Goal: Information Seeking & Learning: Find specific fact

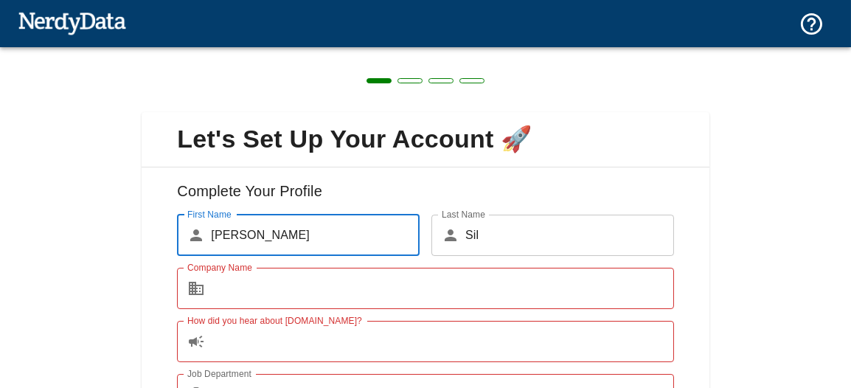
scroll to position [130, 0]
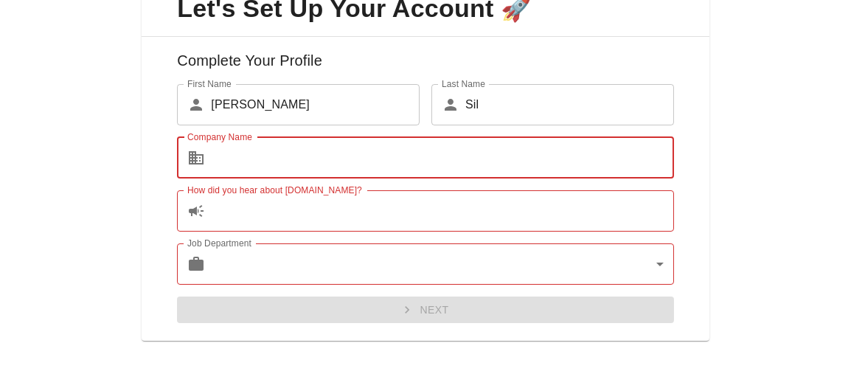
click at [337, 149] on input "Company Name" at bounding box center [442, 157] width 462 height 41
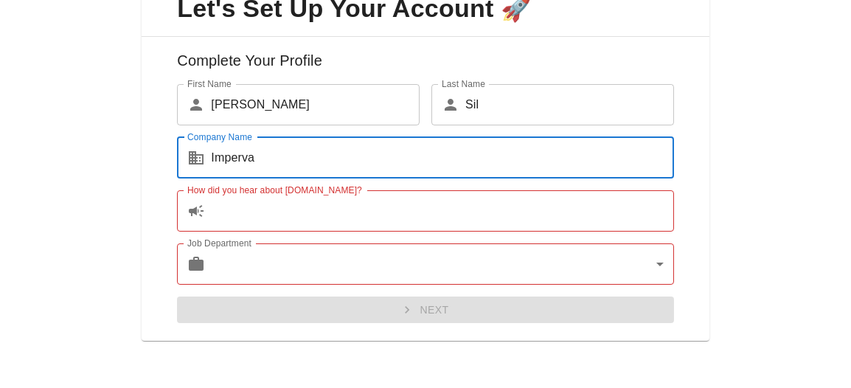
type input "Imperva"
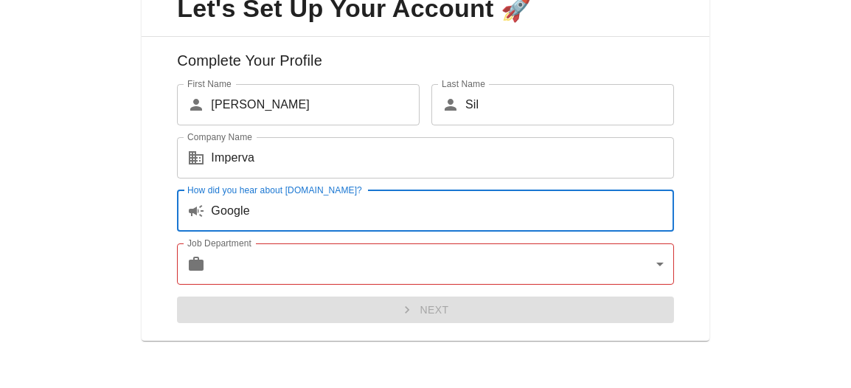
type input "Google"
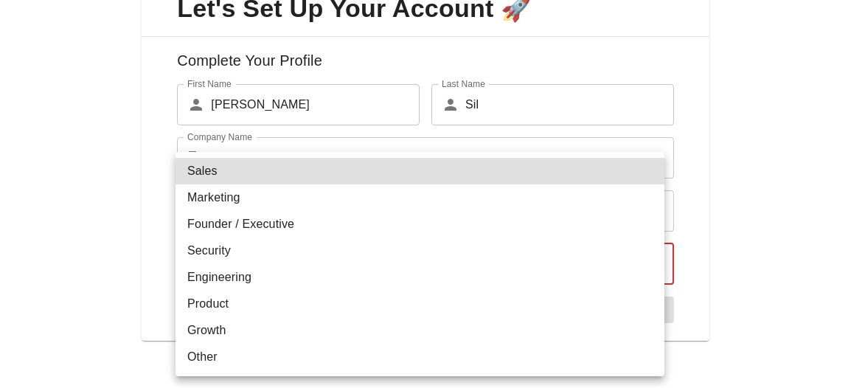
click at [341, 52] on body "Technologies Domains Pricing Products Create a Report Create a list of websites…" at bounding box center [425, 26] width 851 height 52
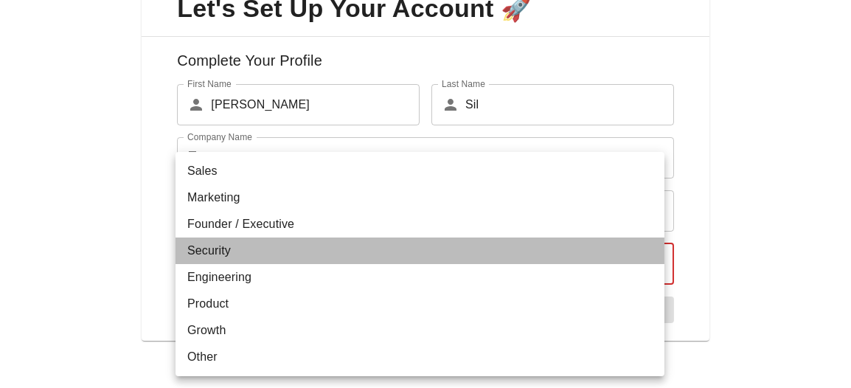
click at [335, 259] on li "Security" at bounding box center [419, 250] width 489 height 27
type input "security"
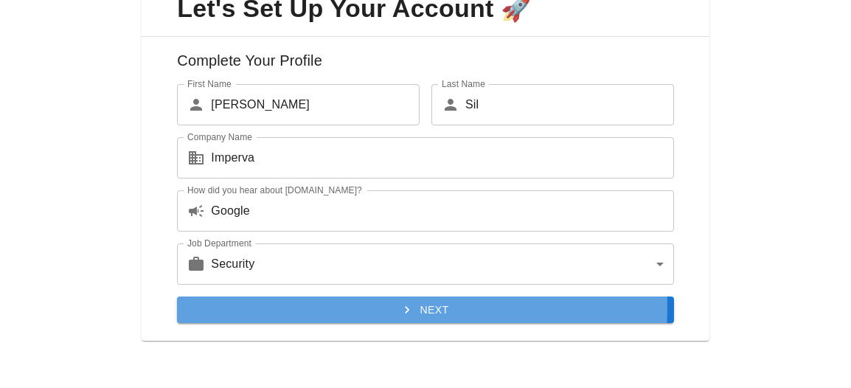
click at [353, 307] on button "Next" at bounding box center [425, 309] width 496 height 27
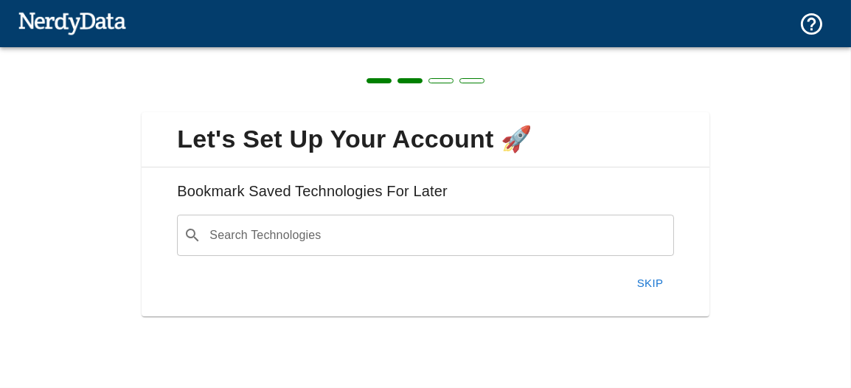
scroll to position [0, 0]
click at [653, 270] on button "Skip" at bounding box center [650, 283] width 47 height 31
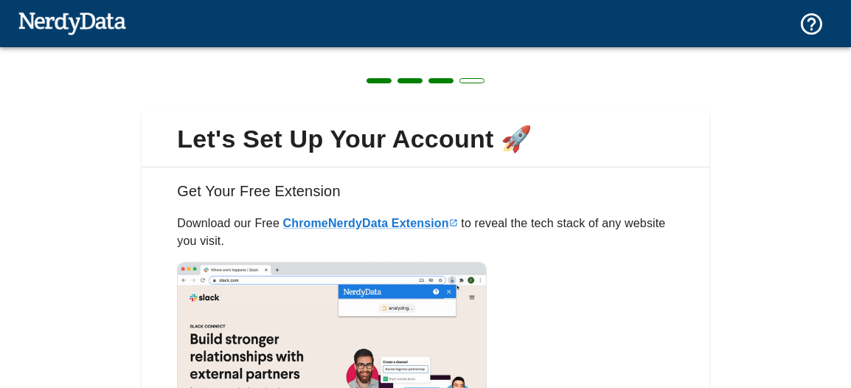
scroll to position [207, 0]
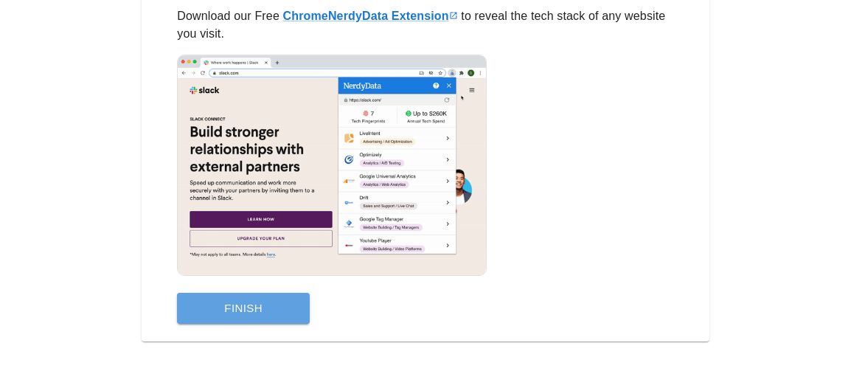
drag, startPoint x: 646, startPoint y: 277, endPoint x: 214, endPoint y: 315, distance: 434.4
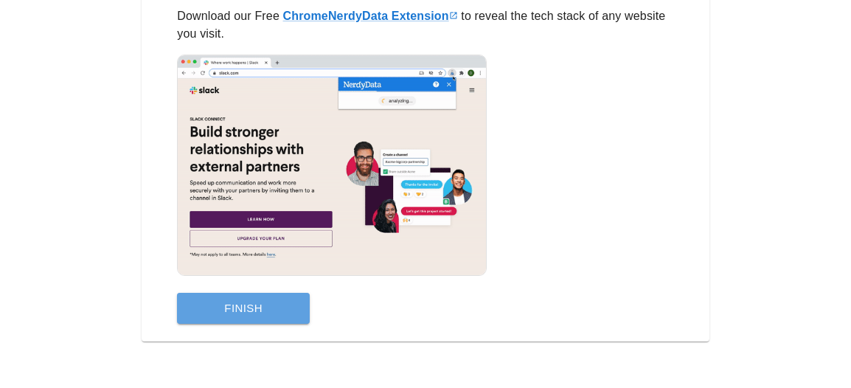
click at [214, 315] on button "Finish" at bounding box center [243, 308] width 133 height 31
click at [214, 315] on div "Get Your Free Extension Download our Free Chrome NerdyData Extension to reveal …" at bounding box center [425, 150] width 567 height 381
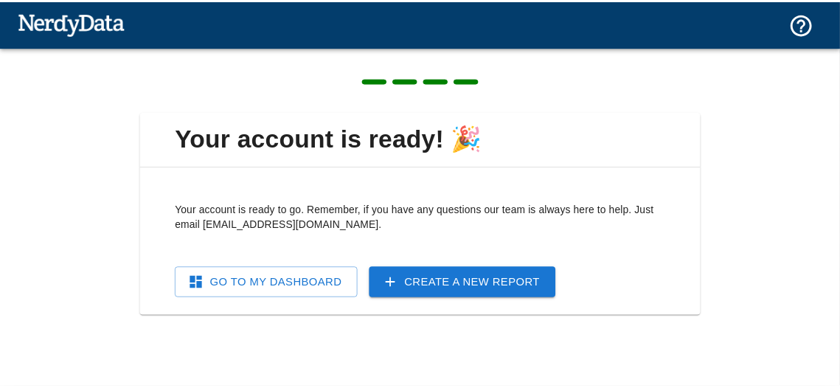
scroll to position [0, 0]
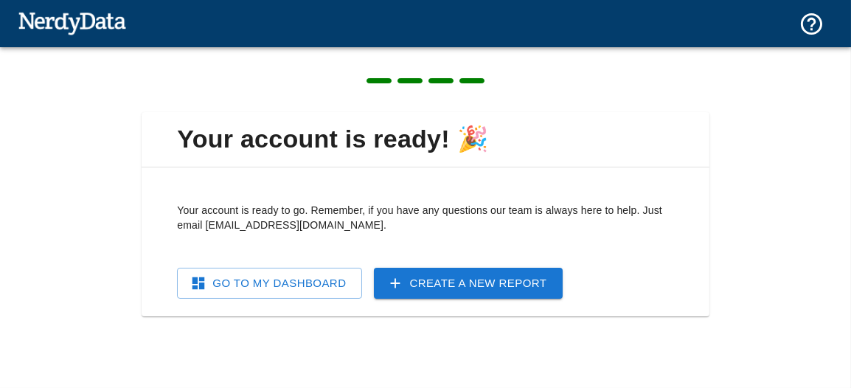
click at [307, 285] on link "Go To My Dashboard" at bounding box center [269, 283] width 185 height 31
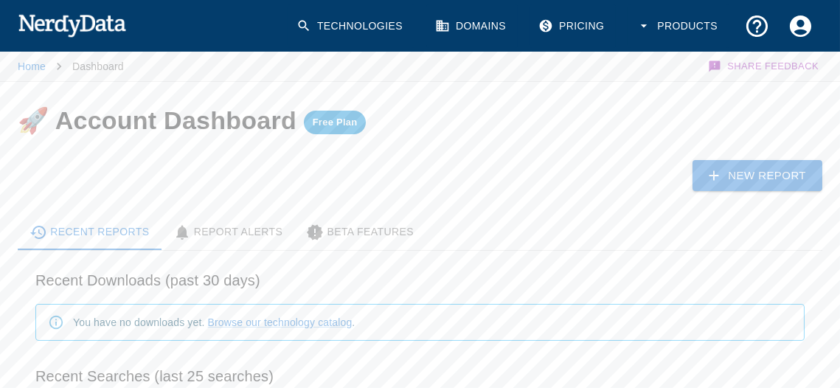
click at [72, 24] on img at bounding box center [72, 24] width 108 height 29
click at [33, 70] on link "Home" at bounding box center [32, 66] width 28 height 12
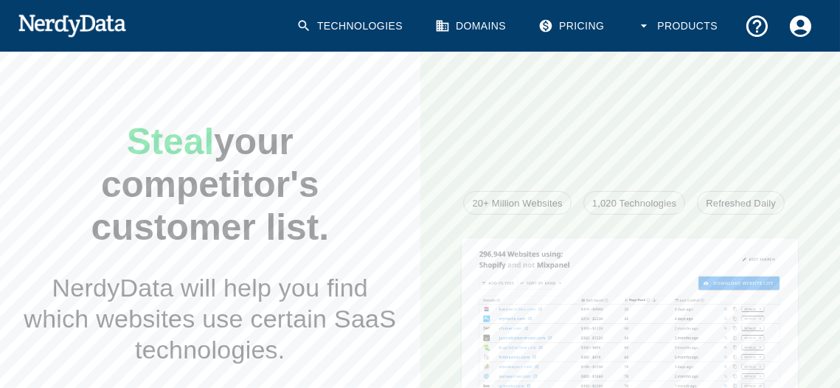
scroll to position [2, 0]
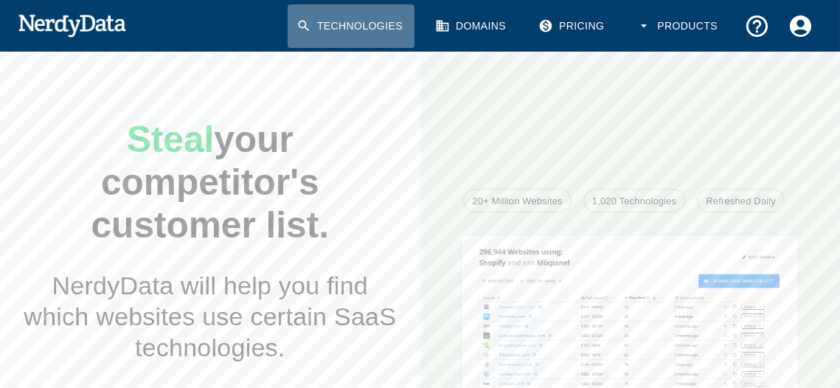
click at [342, 29] on link "Technologies" at bounding box center [350, 25] width 127 height 43
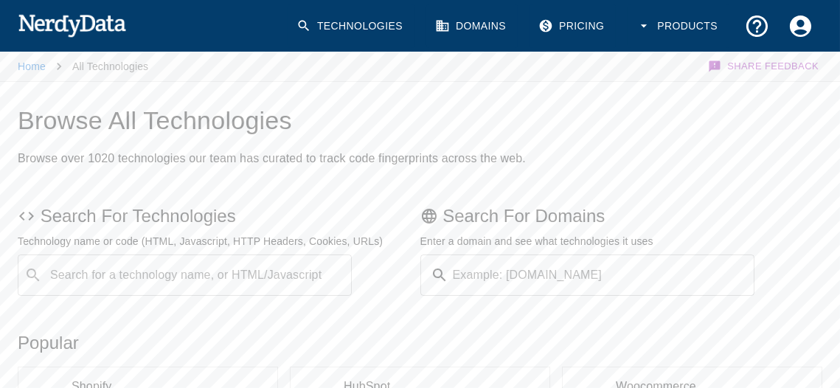
click at [271, 270] on div "Search for a technology name, or HTML/Javascript ​ Search for a technology name…" at bounding box center [185, 274] width 334 height 41
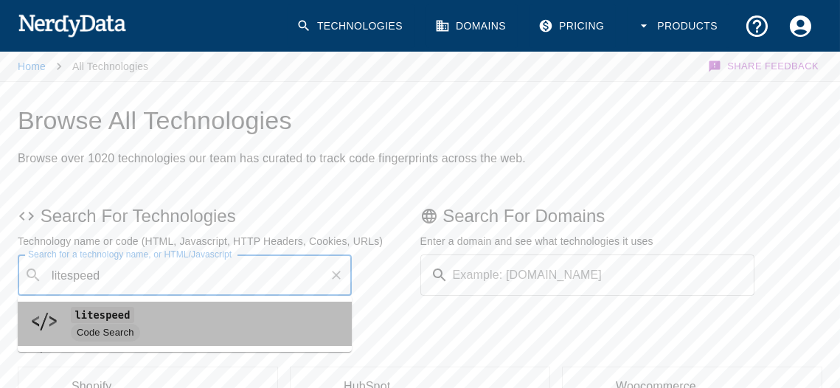
click at [215, 329] on span "Code Search" at bounding box center [205, 333] width 269 height 18
type input "litespeed"
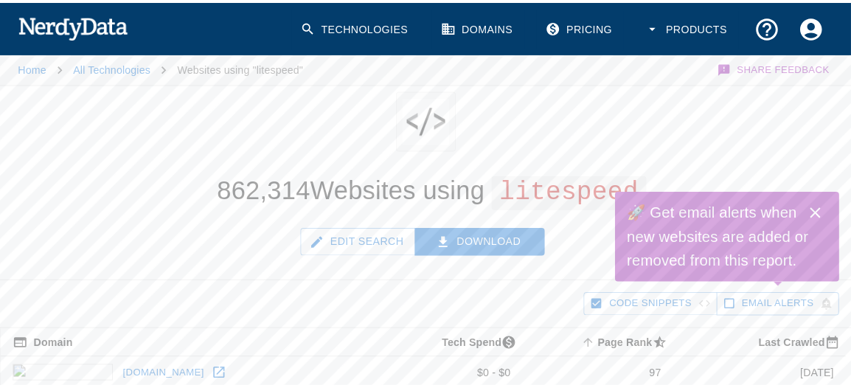
scroll to position [57, 0]
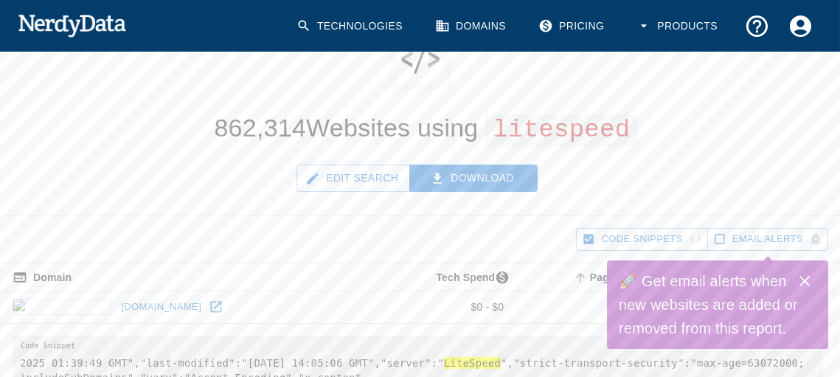
click at [365, 173] on button "Edit Search" at bounding box center [353, 177] width 114 height 27
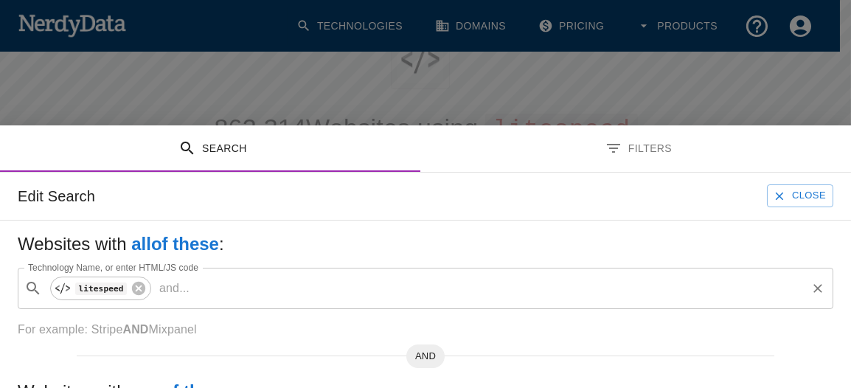
click at [227, 287] on input "Technology Name, or enter HTML/JS code" at bounding box center [499, 288] width 609 height 28
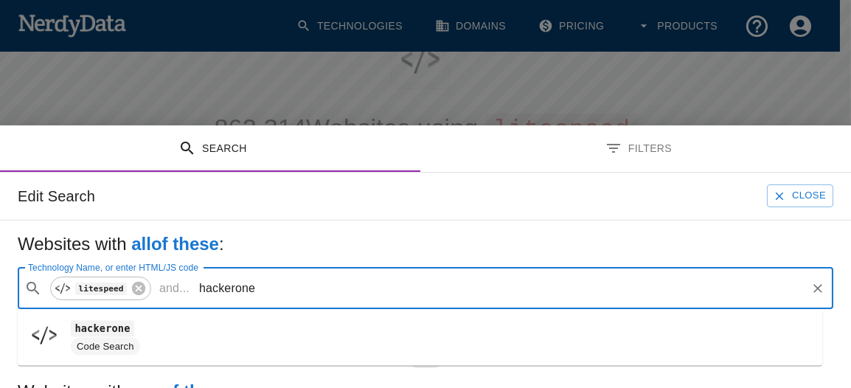
click at [172, 348] on span "Code Search" at bounding box center [440, 347] width 739 height 18
type input "hackerone"
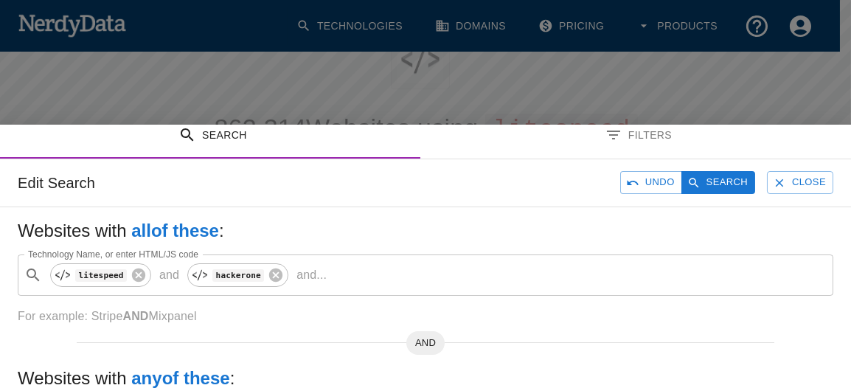
scroll to position [0, 0]
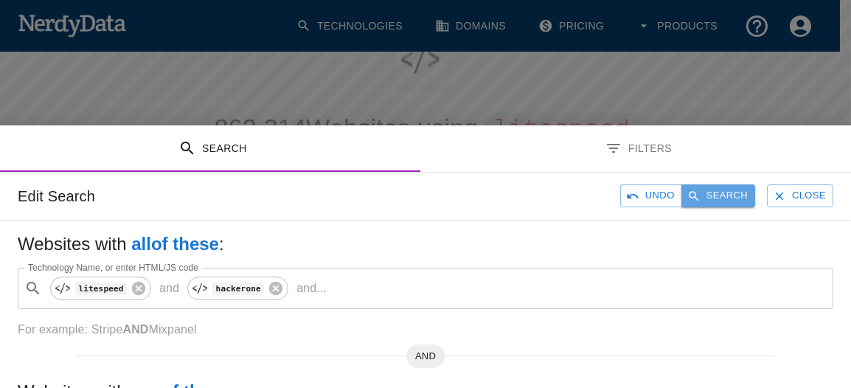
click at [697, 187] on button "Search" at bounding box center [718, 195] width 74 height 23
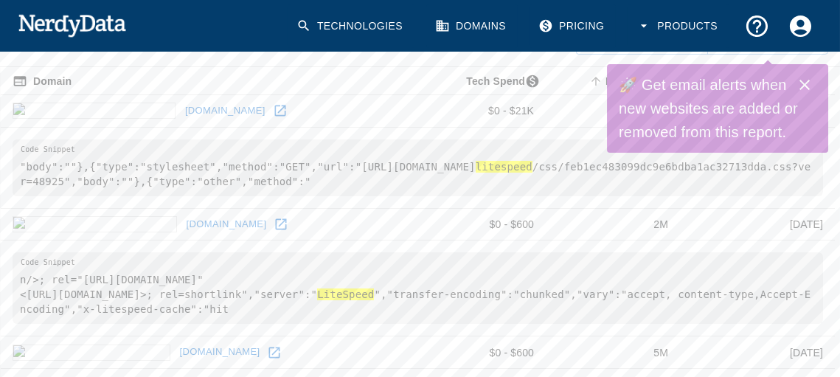
scroll to position [220, 0]
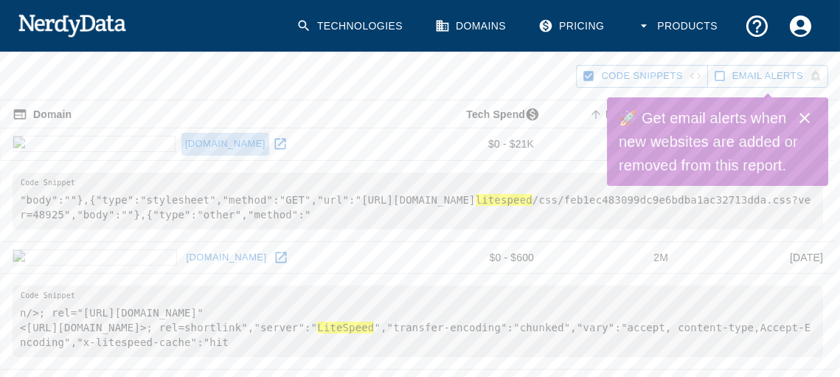
click at [181, 139] on link "[DOMAIN_NAME]" at bounding box center [225, 144] width 88 height 23
drag, startPoint x: 4, startPoint y: 138, endPoint x: 159, endPoint y: 144, distance: 154.9
click at [159, 144] on td "[DOMAIN_NAME]" at bounding box center [202, 144] width 402 height 32
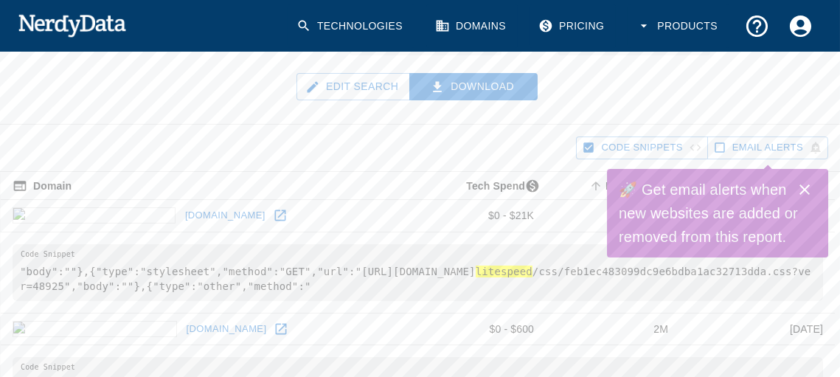
scroll to position [150, 0]
click at [804, 190] on icon "Close" at bounding box center [804, 189] width 10 height 10
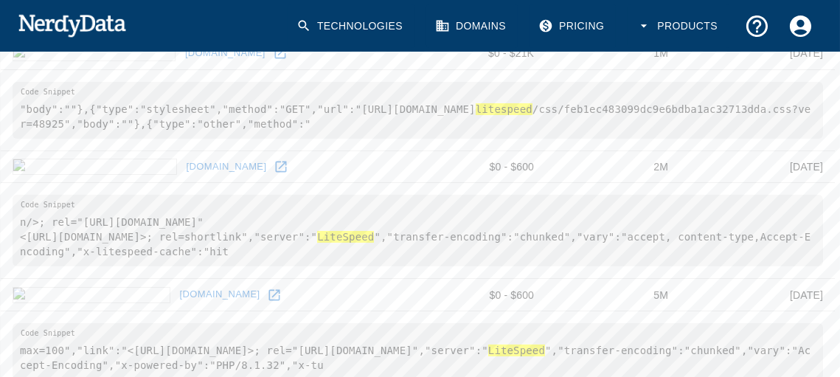
scroll to position [380, 0]
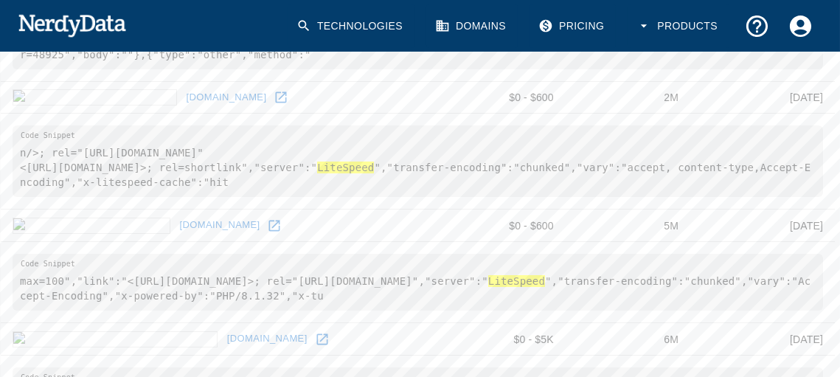
drag, startPoint x: 32, startPoint y: 225, endPoint x: 142, endPoint y: 223, distance: 109.9
click at [142, 223] on td "[DOMAIN_NAME]" at bounding box center [216, 225] width 431 height 32
click at [267, 227] on icon at bounding box center [274, 225] width 15 height 15
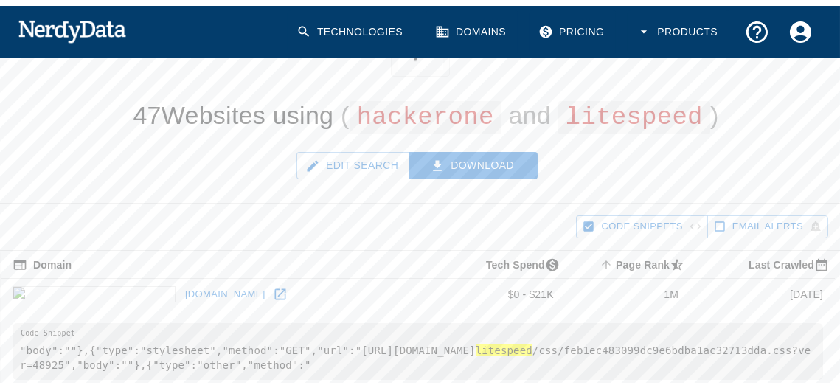
scroll to position [0, 0]
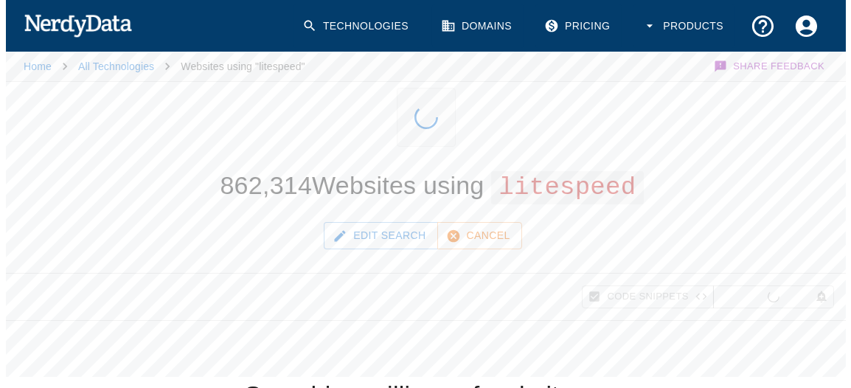
scroll to position [55, 0]
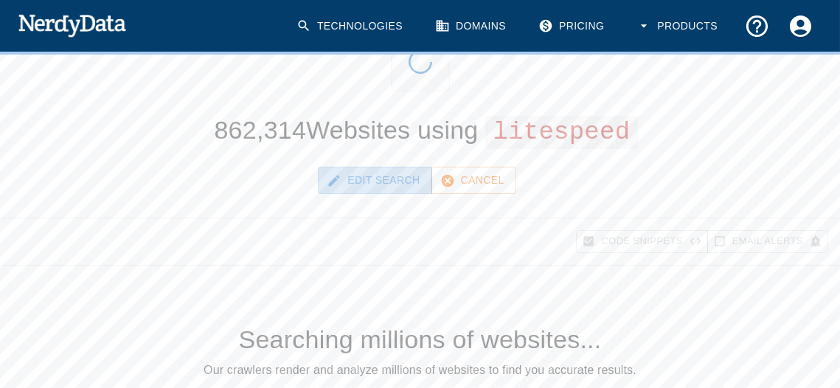
click at [355, 186] on button "Edit Search" at bounding box center [375, 180] width 114 height 27
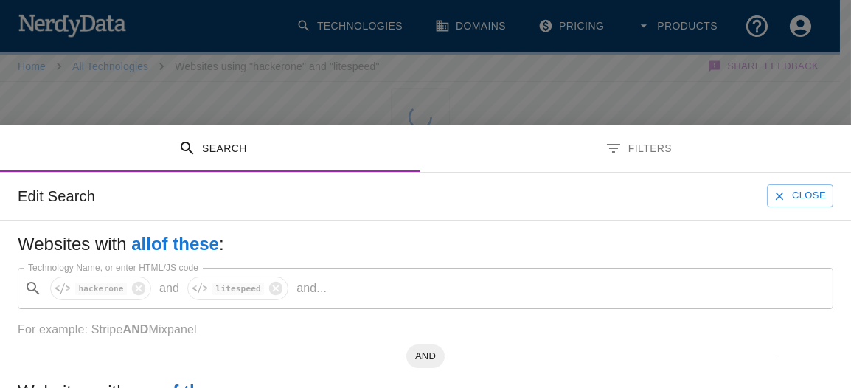
click at [138, 286] on div "​ hackerone and litespeed and ... Technology Name, or enter HTML/JS code" at bounding box center [425, 288] width 815 height 41
click at [201, 284] on input "Technology Name, or enter HTML/JS code" at bounding box center [499, 288] width 609 height 28
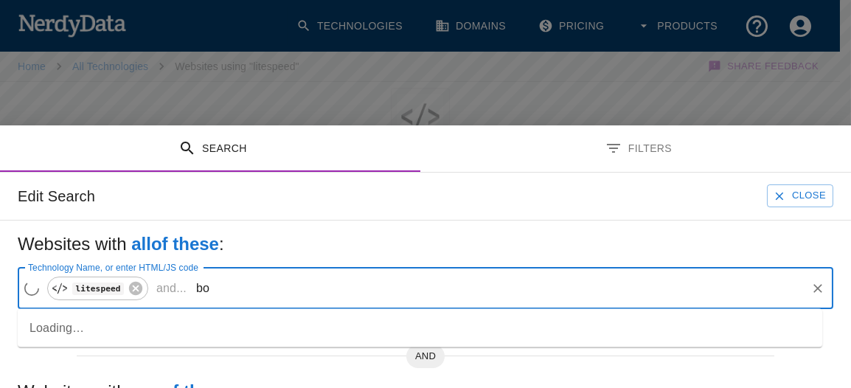
type input "b"
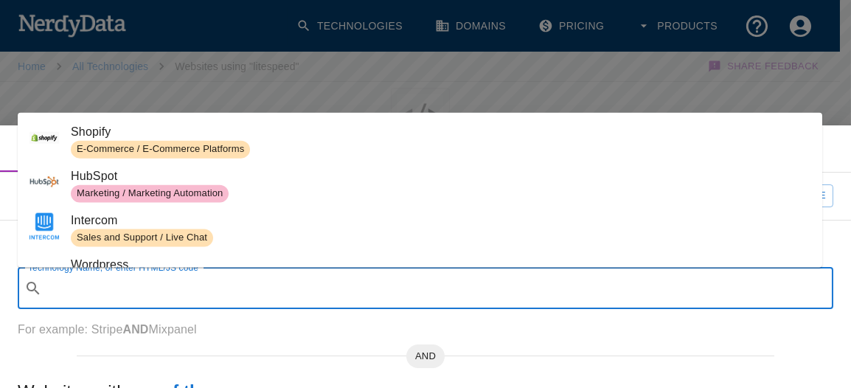
type input "b"
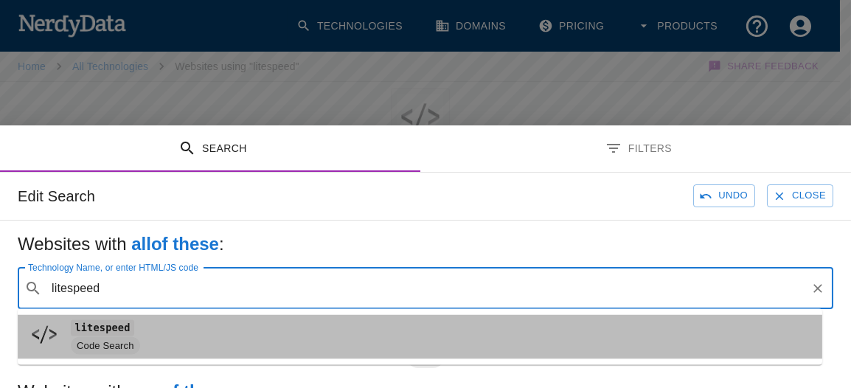
click at [118, 330] on code "litespeed" at bounding box center [102, 327] width 63 height 15
type input "litespeed"
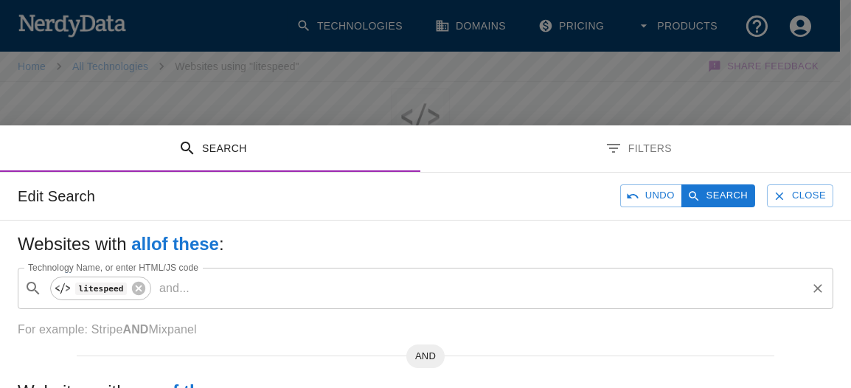
click at [247, 301] on input "Technology Name, or enter HTML/JS code" at bounding box center [499, 288] width 609 height 28
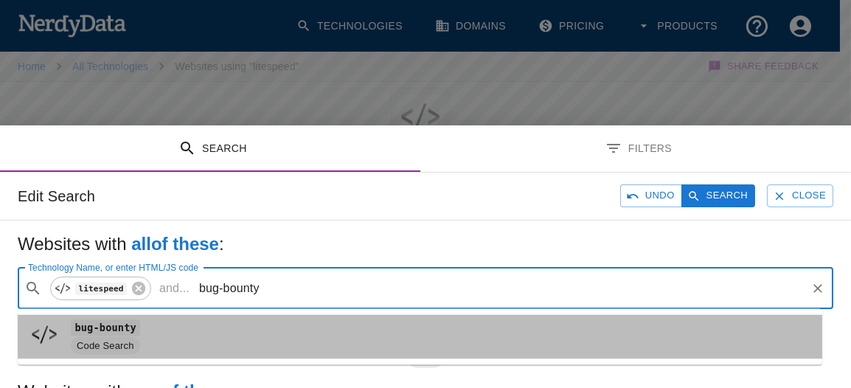
click at [244, 326] on span "bug-bounty" at bounding box center [440, 328] width 739 height 18
type input "bug-bounty"
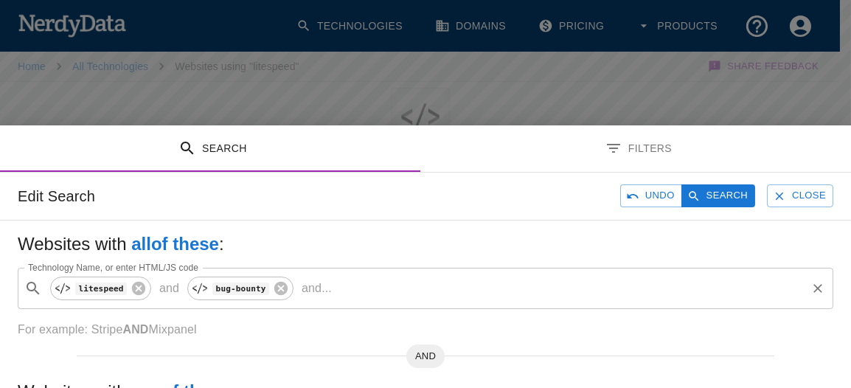
click at [663, 287] on input "Technology Name, or enter HTML/JS code" at bounding box center [571, 288] width 467 height 28
click at [832, 175] on div "Edit Search Undo Search Close" at bounding box center [425, 195] width 851 height 47
click at [710, 194] on button "Search" at bounding box center [718, 195] width 74 height 23
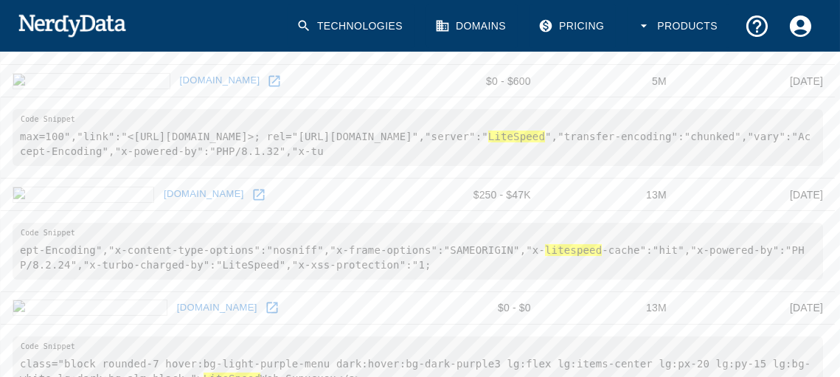
scroll to position [496, 0]
click at [251, 201] on icon at bounding box center [258, 193] width 15 height 15
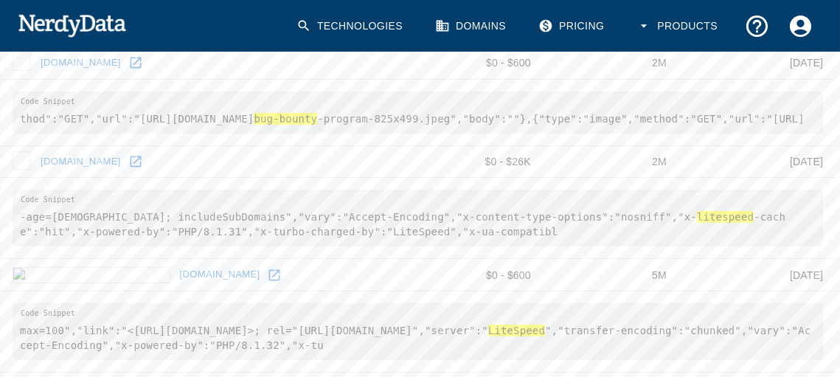
scroll to position [279, 0]
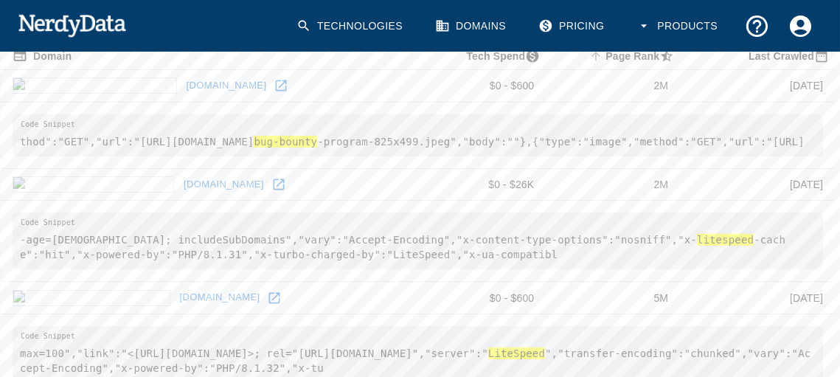
click at [271, 192] on icon at bounding box center [278, 184] width 15 height 15
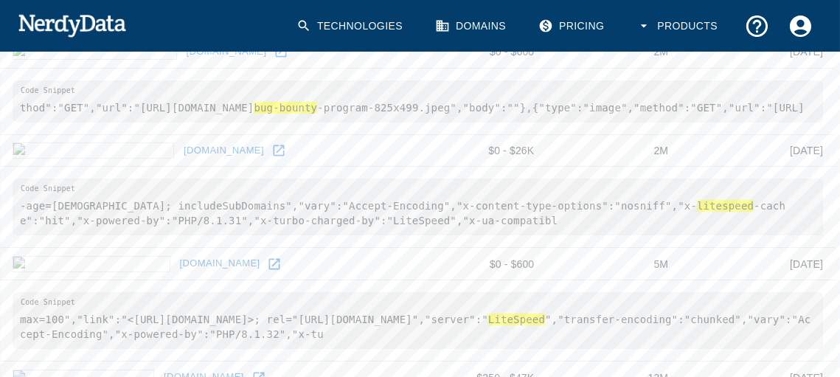
scroll to position [290, 0]
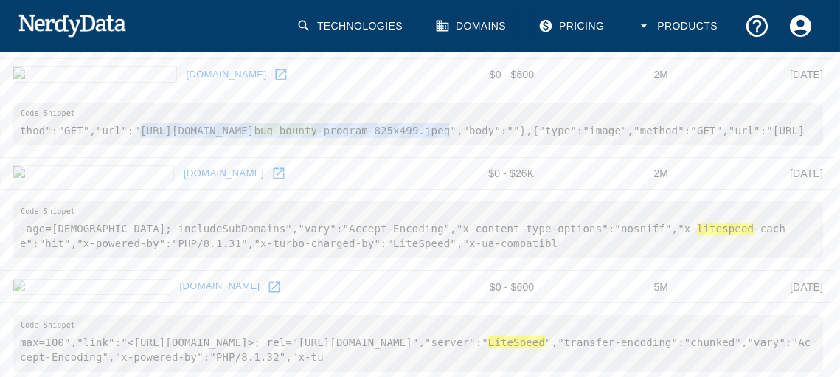
drag, startPoint x: 132, startPoint y: 125, endPoint x: 719, endPoint y: 128, distance: 586.8
click at [719, 128] on pre "thod":"GET","url":"[URL][DOMAIN_NAME] bug-bounty -program-825x499.jpeg","body":…" at bounding box center [418, 124] width 810 height 42
copy pre "[URL][DOMAIN_NAME] bug-bounty -program-825x499.jpeg"
